Goal: Check status: Check status

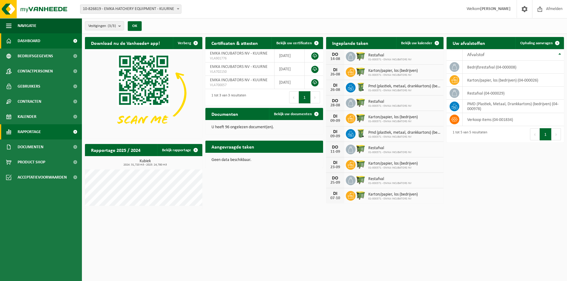
click at [35, 128] on span "Rapportage" at bounding box center [29, 131] width 23 height 15
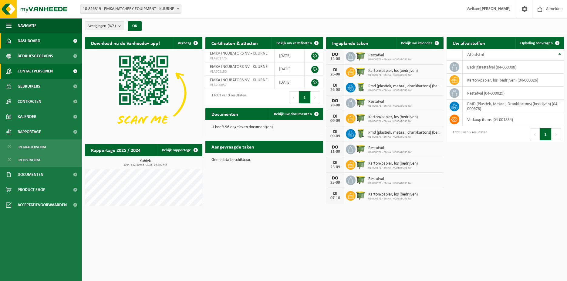
click at [43, 73] on span "Contactpersonen" at bounding box center [35, 71] width 35 height 15
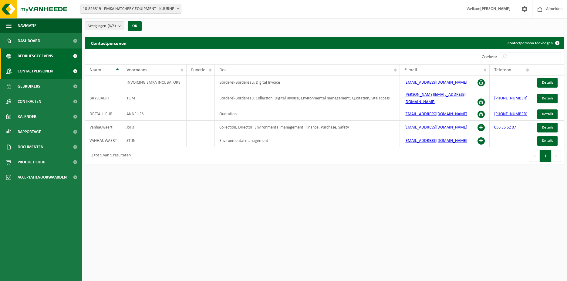
click at [46, 58] on span "Bedrijfsgegevens" at bounding box center [35, 56] width 35 height 15
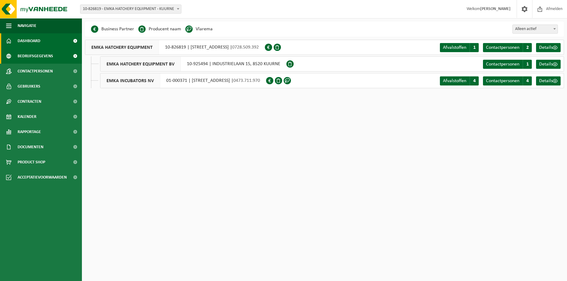
click at [23, 45] on span "Dashboard" at bounding box center [29, 40] width 23 height 15
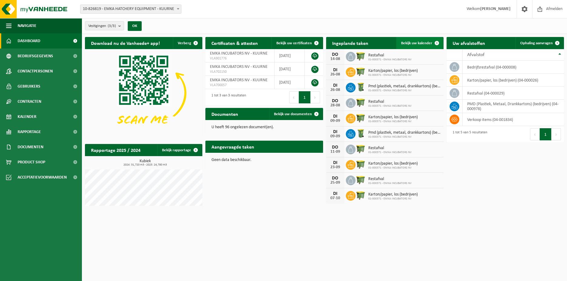
click at [412, 41] on span "Bekijk uw kalender" at bounding box center [416, 43] width 31 height 4
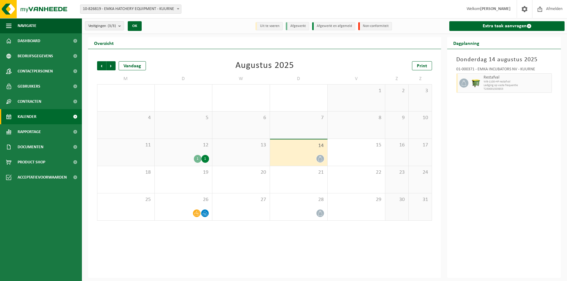
click at [191, 150] on div "12 1 1" at bounding box center [183, 152] width 57 height 27
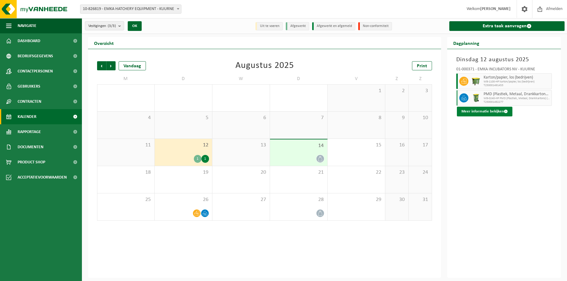
click at [478, 112] on button "Meer informatie bekijken" at bounding box center [485, 112] width 56 height 10
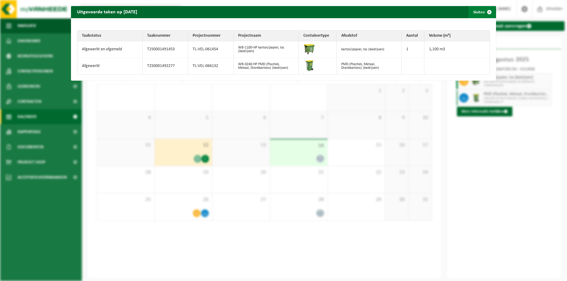
click at [484, 13] on span "button" at bounding box center [489, 12] width 12 height 12
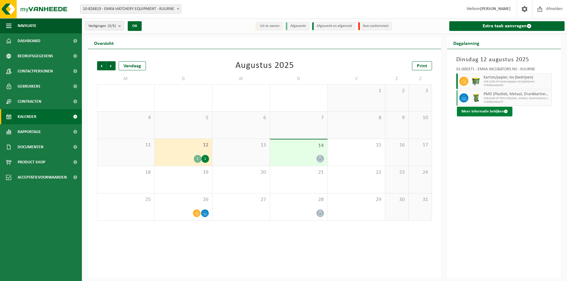
click at [491, 113] on button "Meer informatie bekijken" at bounding box center [485, 112] width 56 height 10
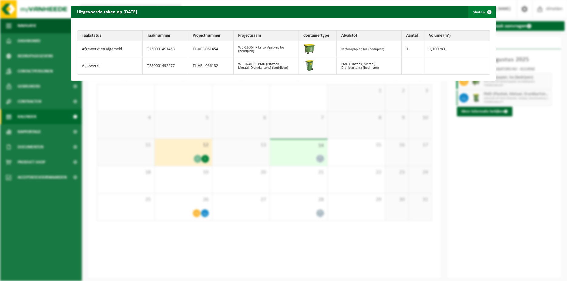
click at [485, 12] on span "button" at bounding box center [489, 12] width 12 height 12
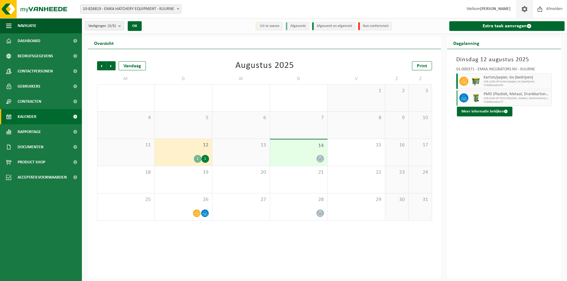
click at [525, 11] on span at bounding box center [524, 9] width 9 height 18
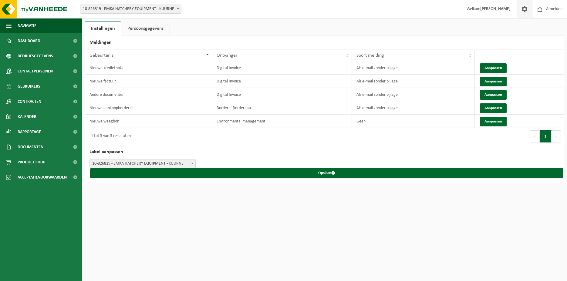
click at [137, 28] on link "Persoonsgegevens" at bounding box center [145, 29] width 48 height 14
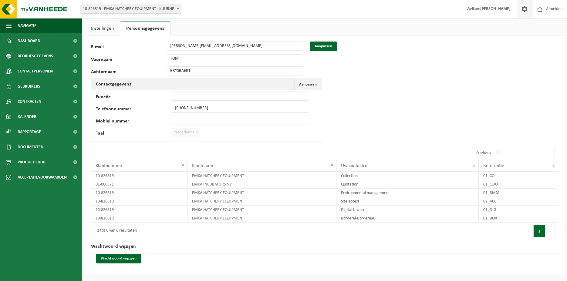
click at [100, 27] on link "Instellingen" at bounding box center [102, 29] width 35 height 14
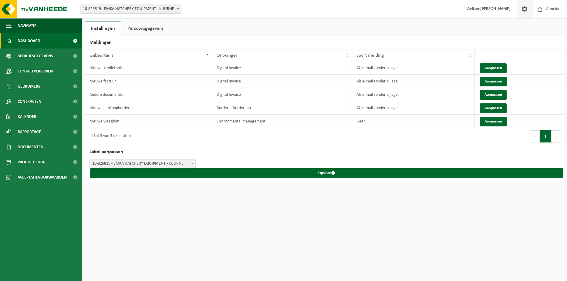
click at [38, 41] on span "Dashboard" at bounding box center [29, 40] width 23 height 15
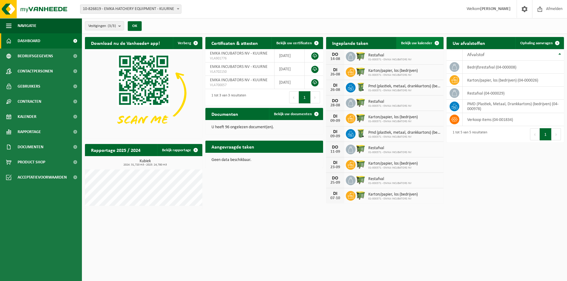
click at [422, 44] on span "Bekijk uw kalender" at bounding box center [416, 43] width 31 height 4
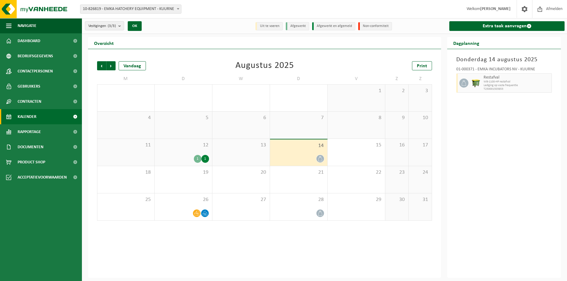
click at [204, 158] on div "1" at bounding box center [205, 159] width 8 height 8
